Goal: Understand process/instructions

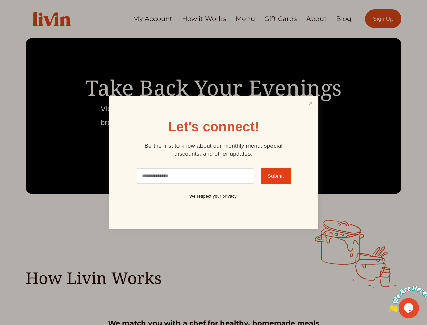
click at [214, 162] on div "Let's connect! Be the first to know about our monthly menu, special discounts, …" at bounding box center [214, 162] width 210 height 133
click at [311, 103] on link "Close" at bounding box center [311, 103] width 13 height 13
click at [406, 299] on img at bounding box center [409, 298] width 42 height 27
click at [423, 286] on div "How Livin Works" at bounding box center [213, 254] width 427 height 68
